Goal: Task Accomplishment & Management: Complete application form

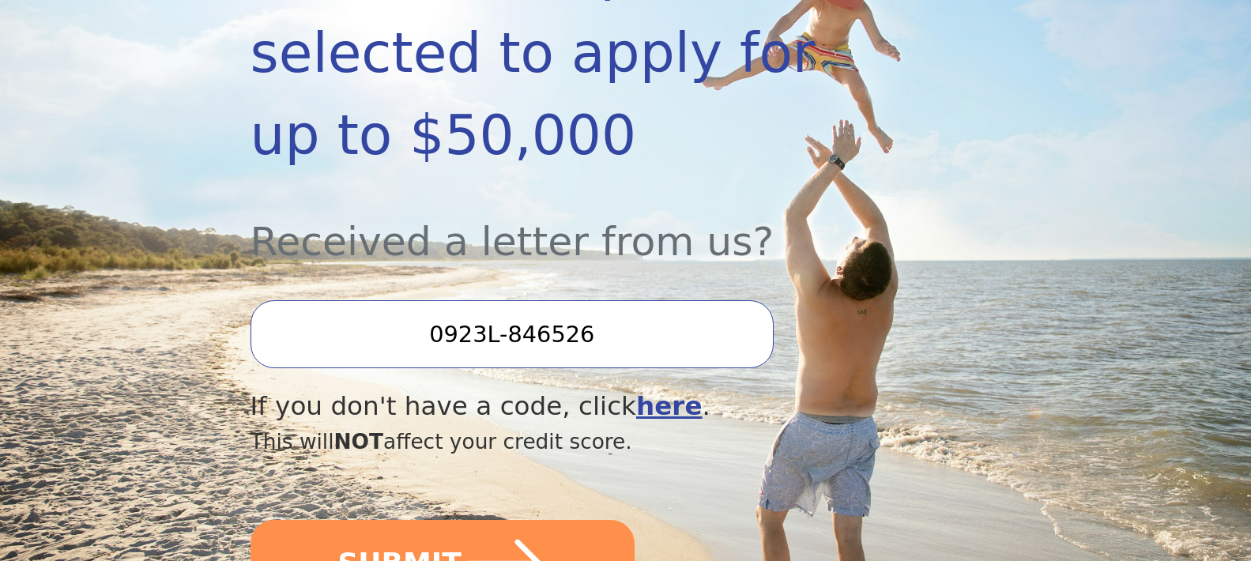
scroll to position [421, 0]
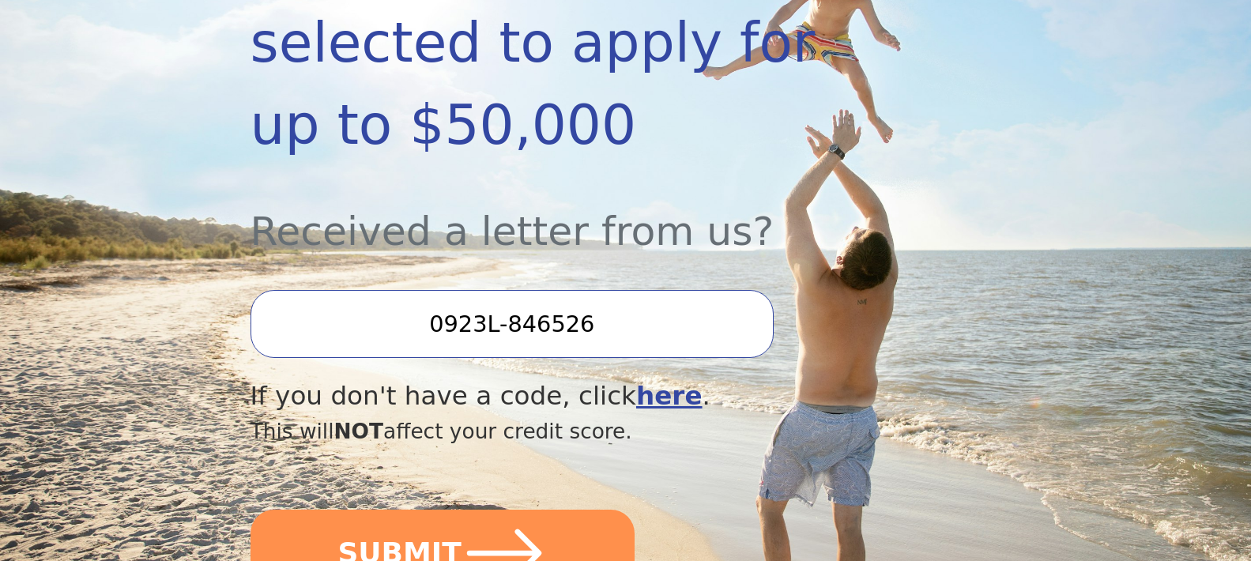
click at [501, 290] on input "0923L-846526" at bounding box center [512, 324] width 523 height 68
click at [612, 290] on input "0923L-846526" at bounding box center [512, 324] width 523 height 68
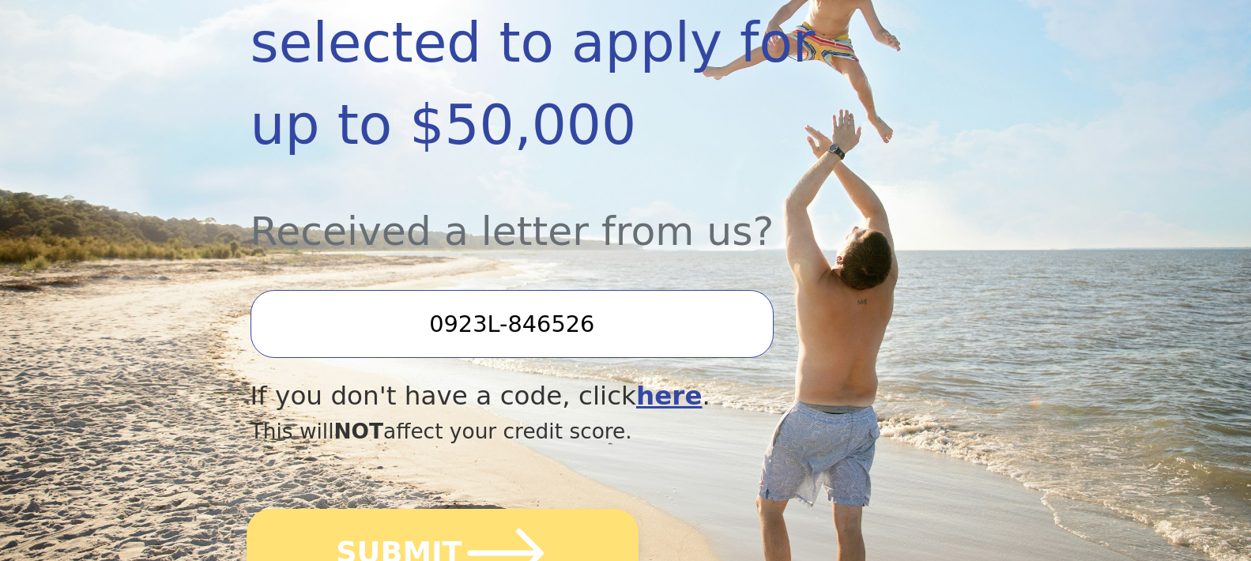
click at [462, 510] on icon "submit" at bounding box center [505, 553] width 87 height 87
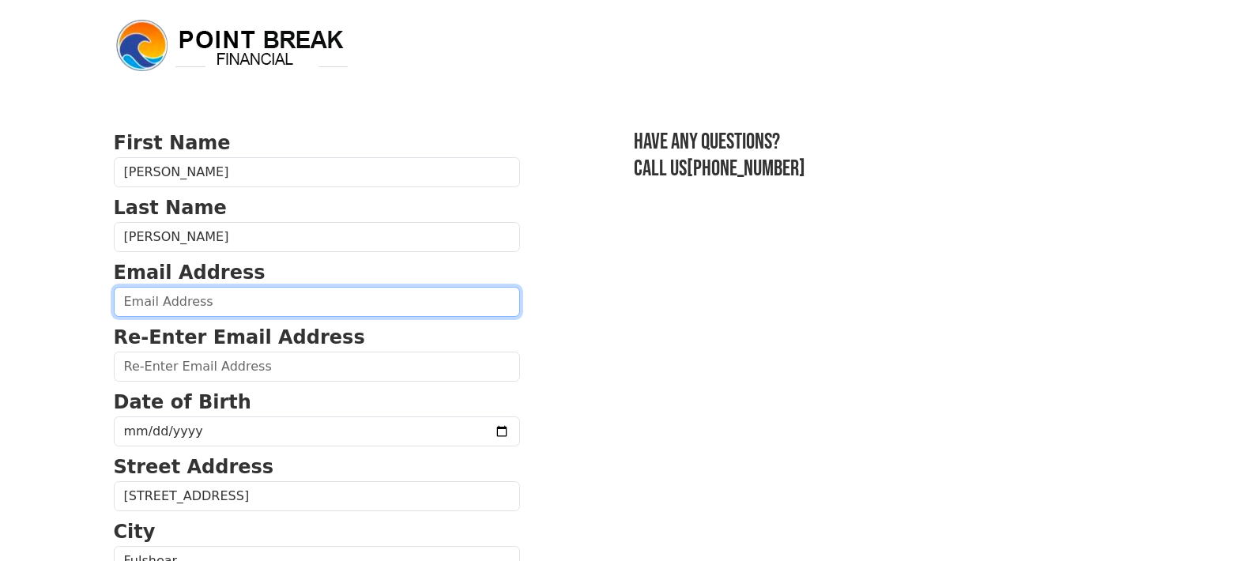
drag, startPoint x: 262, startPoint y: 296, endPoint x: 273, endPoint y: 300, distance: 11.0
click at [265, 296] on input "email" at bounding box center [317, 302] width 406 height 30
type input "[EMAIL_ADDRESS][DOMAIN_NAME]"
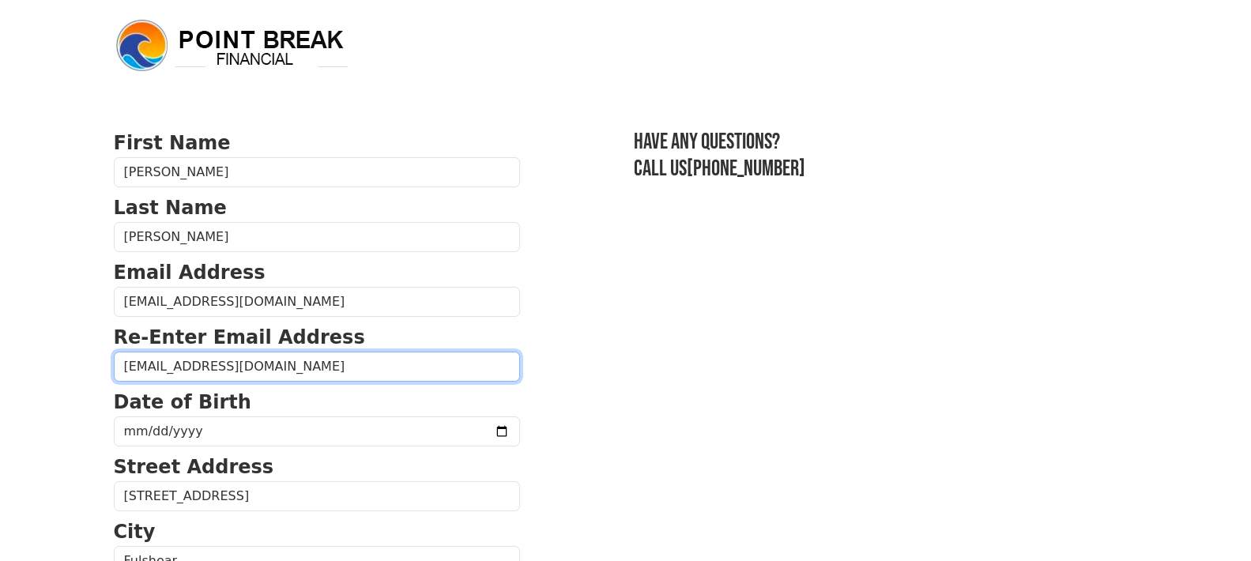
type input "[EMAIL_ADDRESS][DOMAIN_NAME]"
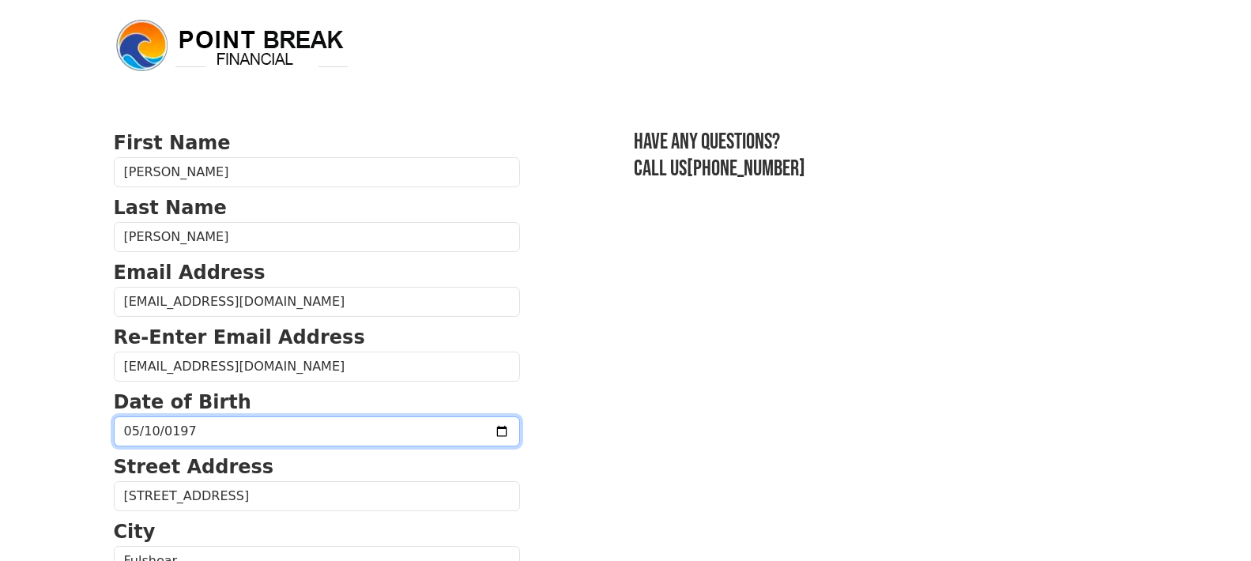
type input "[DATE]"
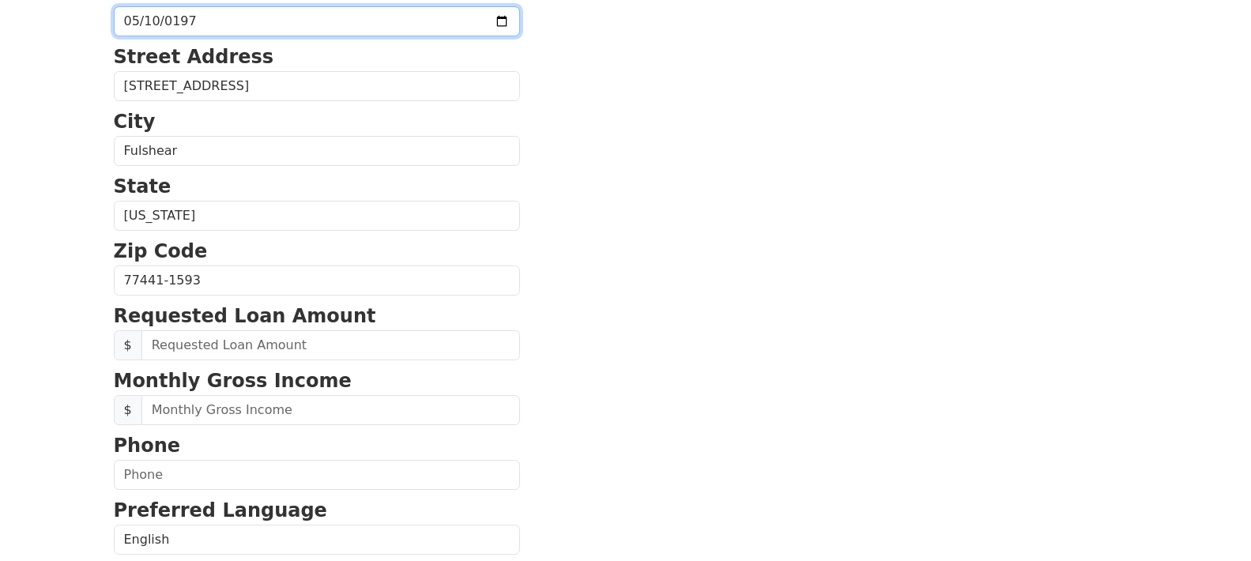
scroll to position [421, 0]
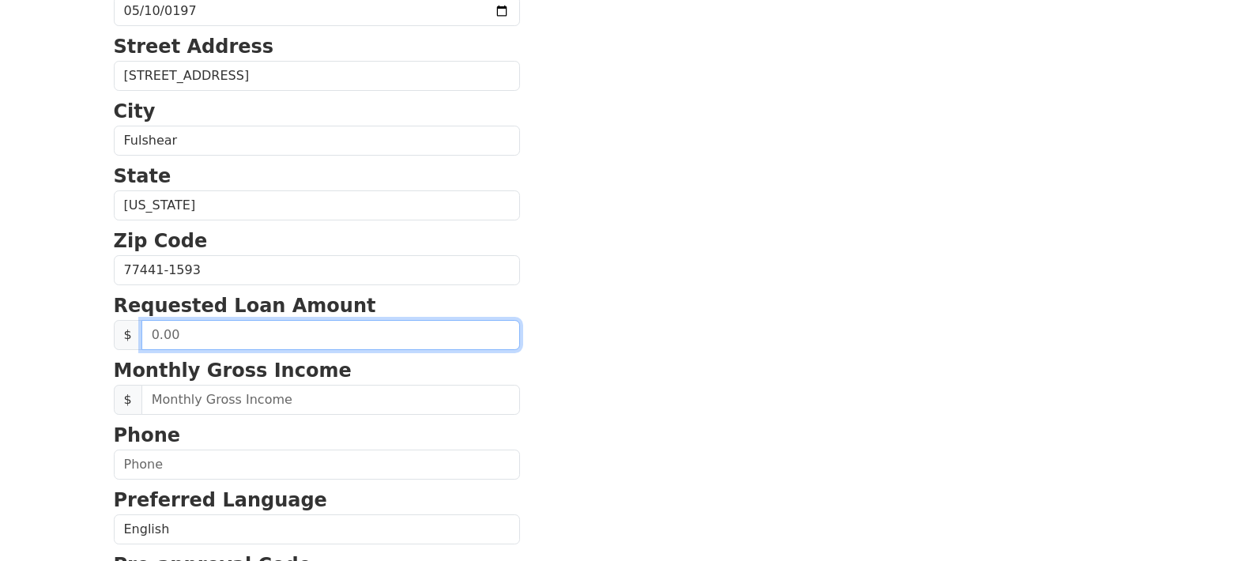
click at [402, 325] on input "text" at bounding box center [331, 335] width 379 height 30
type input "5,000.00"
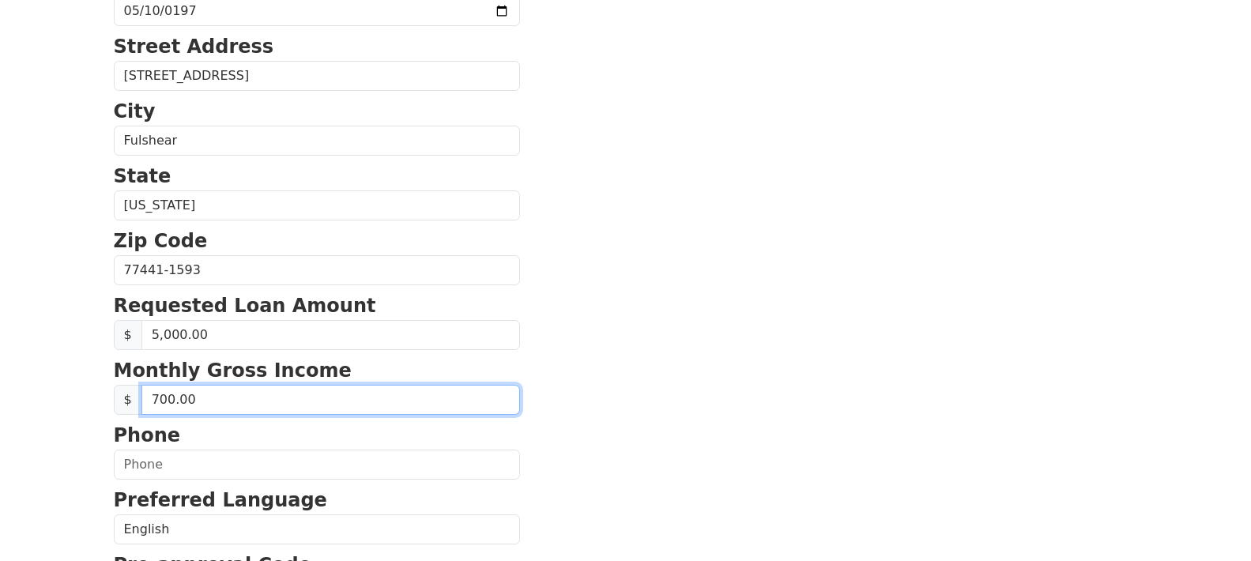
type input "7,000.00"
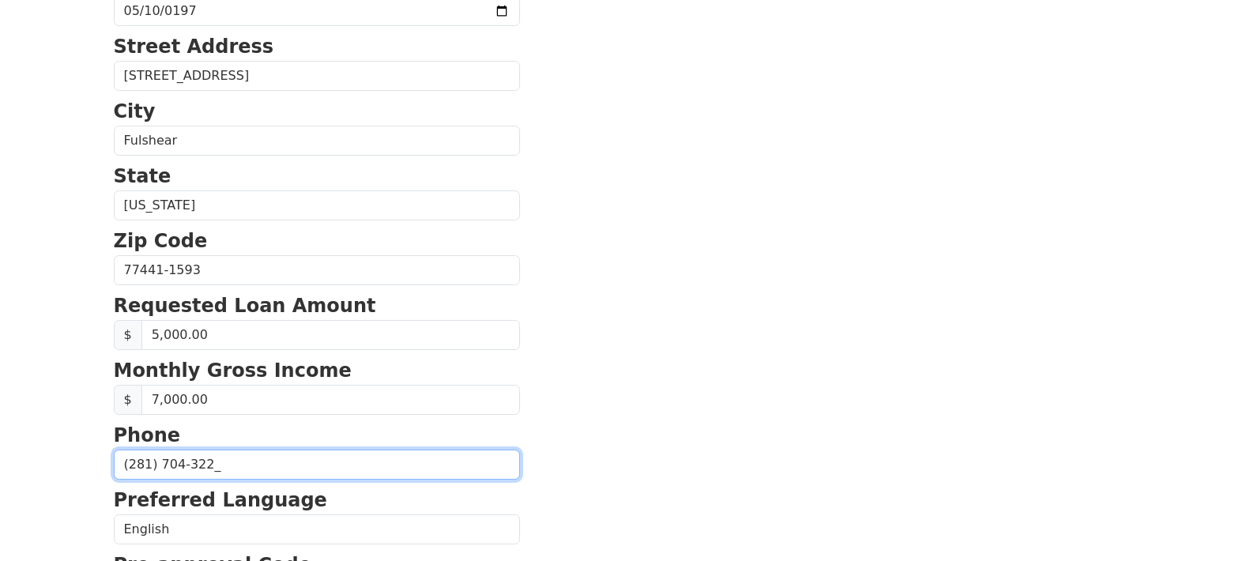
type input "[PHONE_NUMBER]"
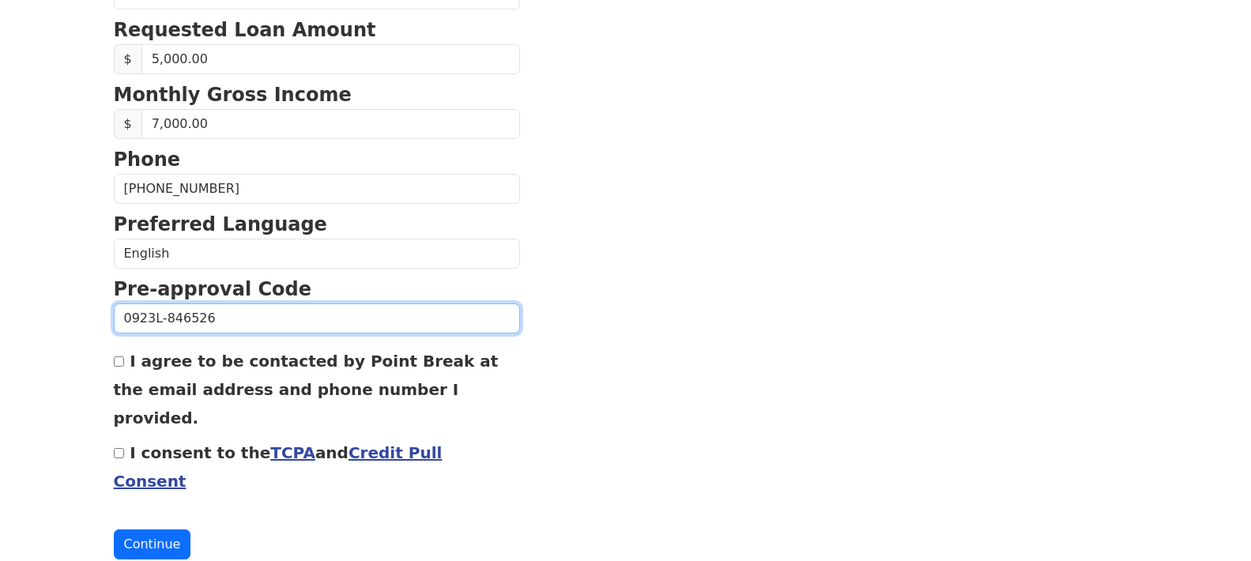
scroll to position [697, 0]
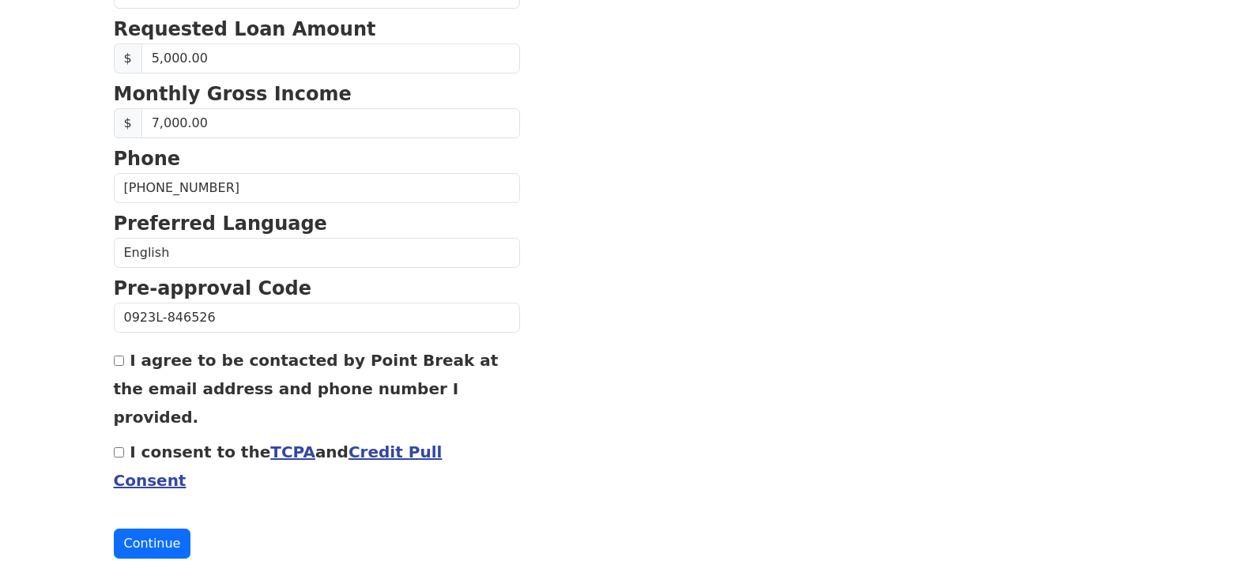
click at [120, 361] on input "I agree to be contacted by Point Break at the email address and phone number I …" at bounding box center [119, 361] width 10 height 10
checkbox input "true"
click at [119, 447] on input "I consent to the TCPA and Credit Pull Consent" at bounding box center [119, 452] width 10 height 10
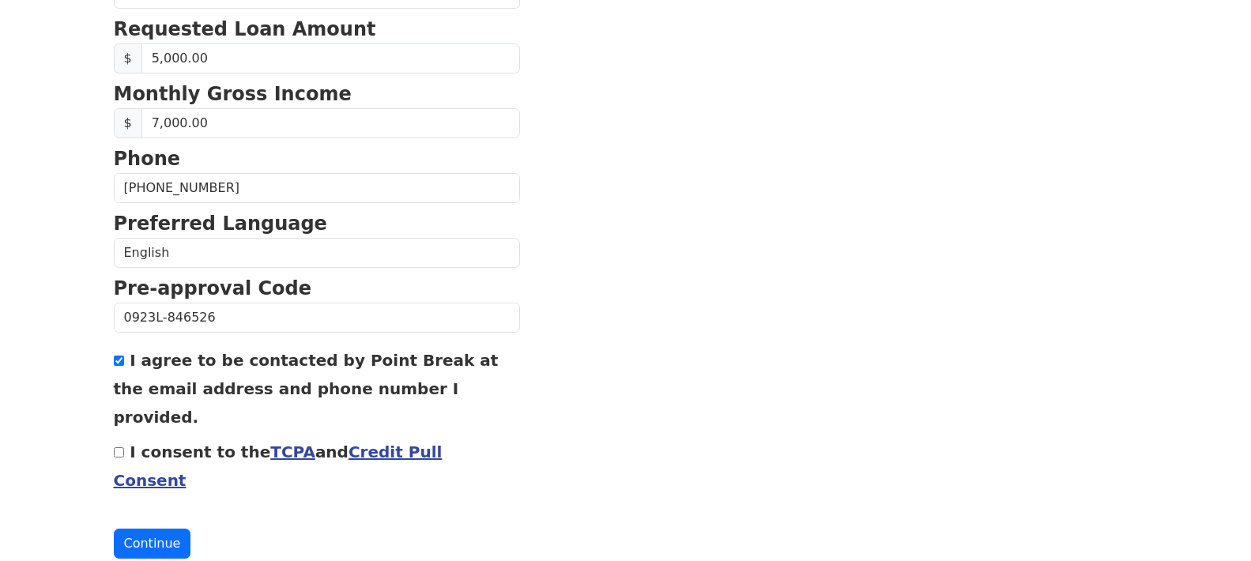
checkbox input "true"
click at [168, 529] on button "Continue" at bounding box center [152, 544] width 77 height 30
